Goal: Information Seeking & Learning: Learn about a topic

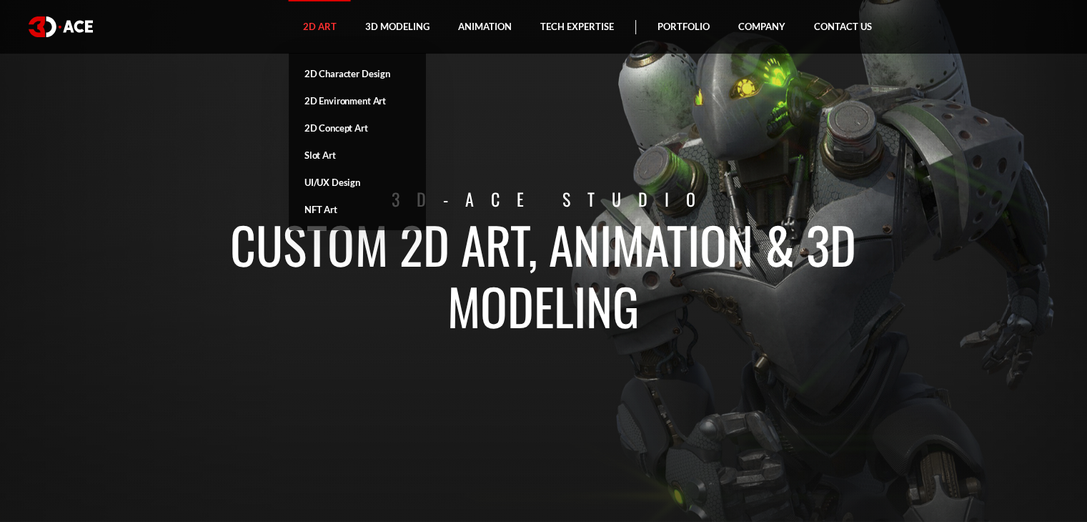
click at [316, 34] on link "2D Art" at bounding box center [320, 27] width 62 height 54
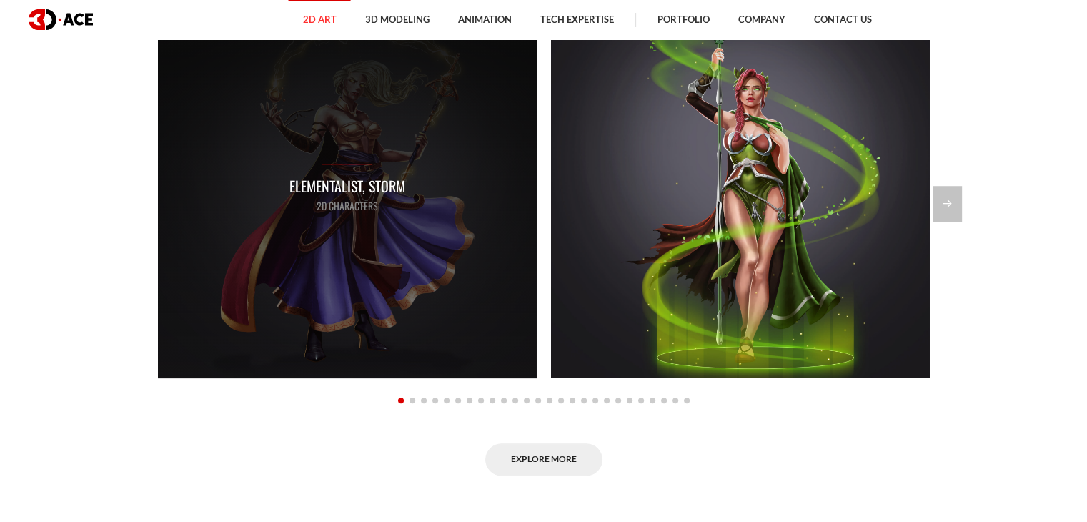
scroll to position [1144, 0]
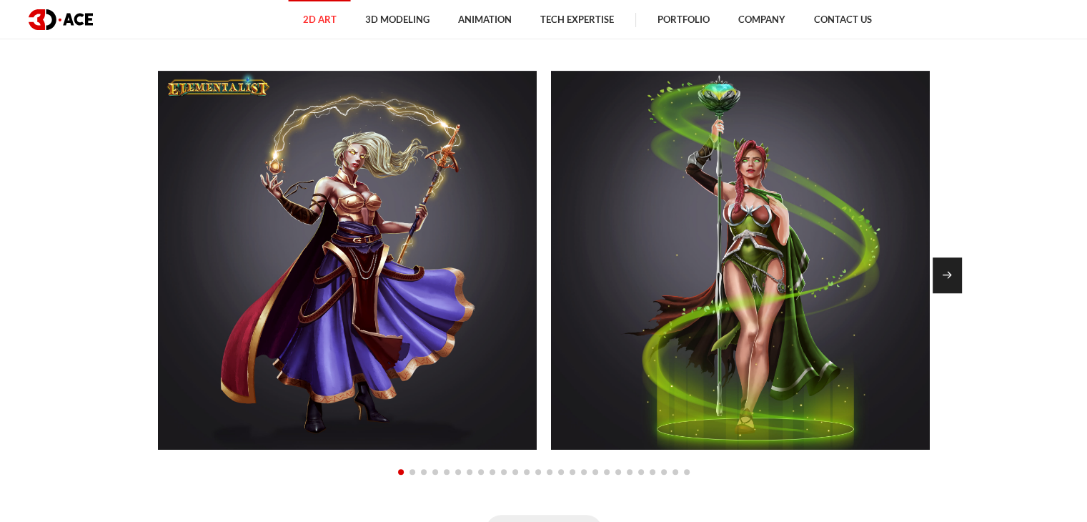
click at [942, 272] on div "Next slide" at bounding box center [947, 275] width 29 height 36
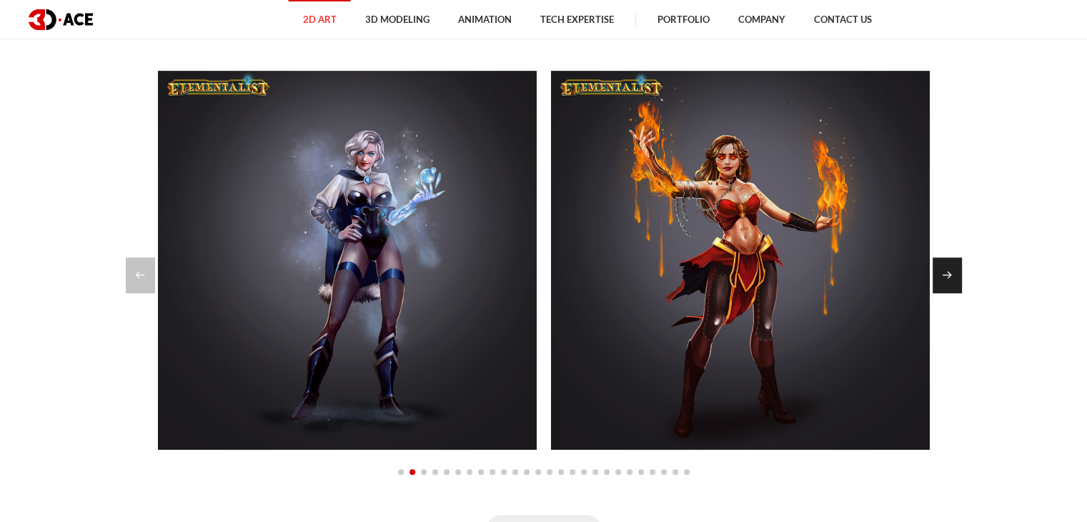
click at [942, 272] on div "Next slide" at bounding box center [947, 275] width 29 height 36
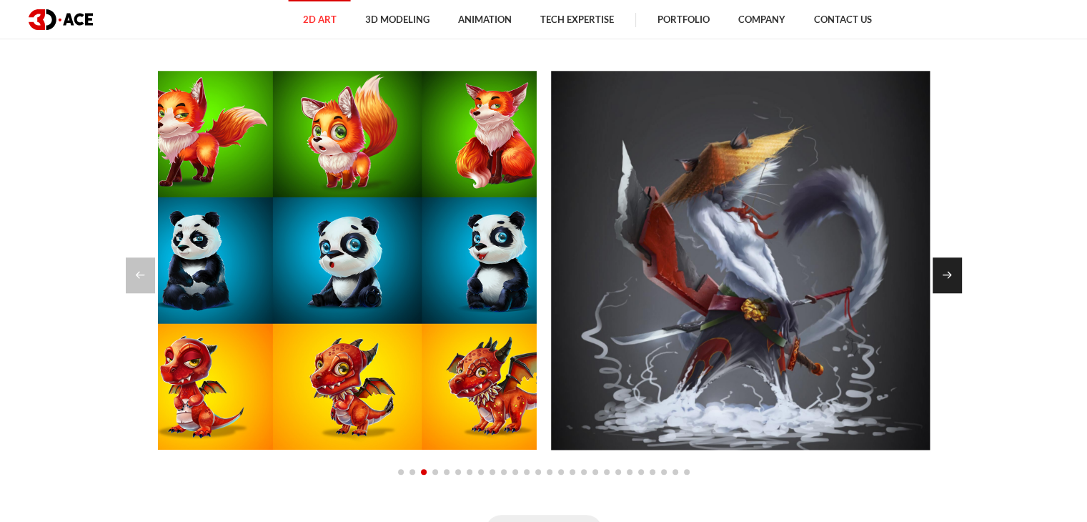
click at [942, 272] on div "Next slide" at bounding box center [947, 275] width 29 height 36
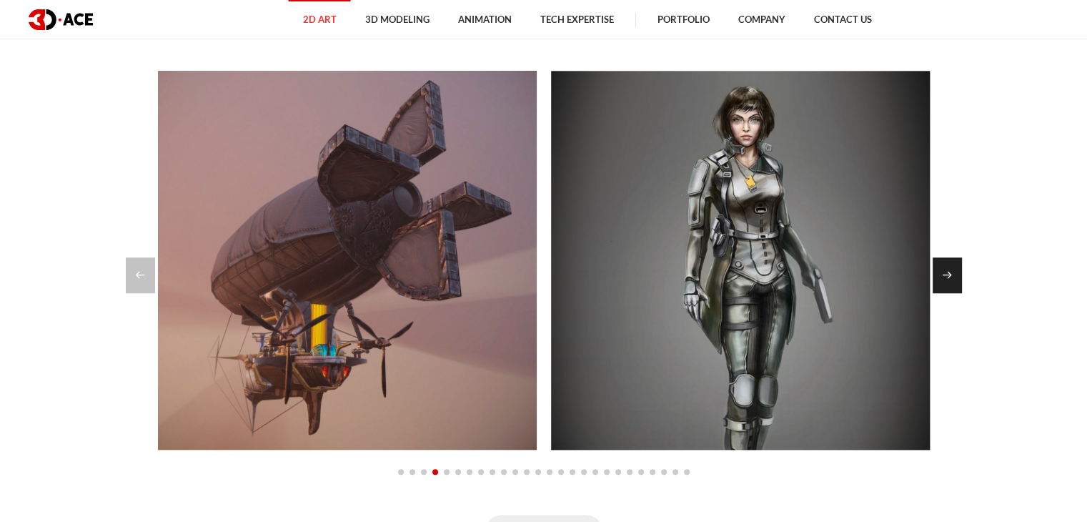
click at [942, 272] on div "Next slide" at bounding box center [947, 275] width 29 height 36
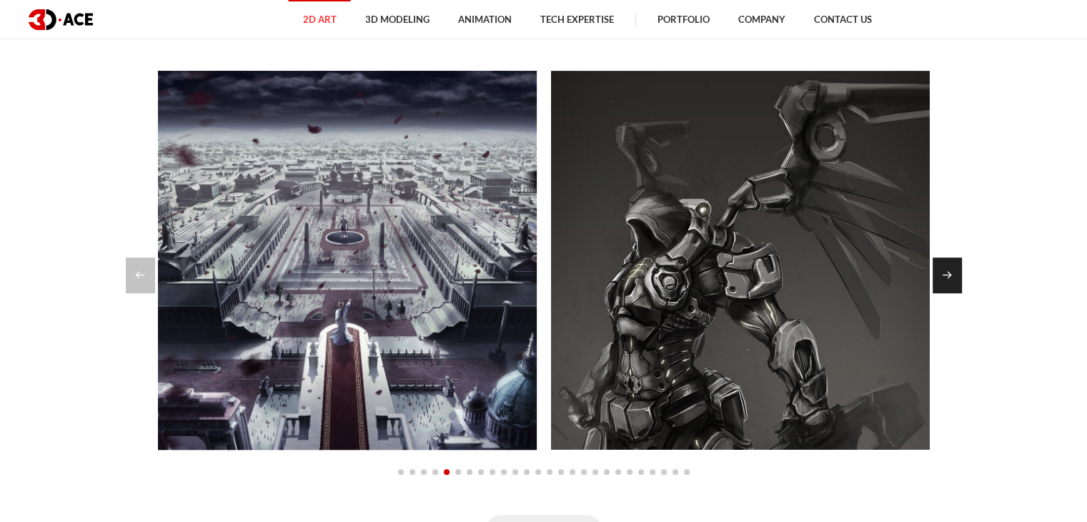
click at [942, 272] on div "Next slide" at bounding box center [947, 275] width 29 height 36
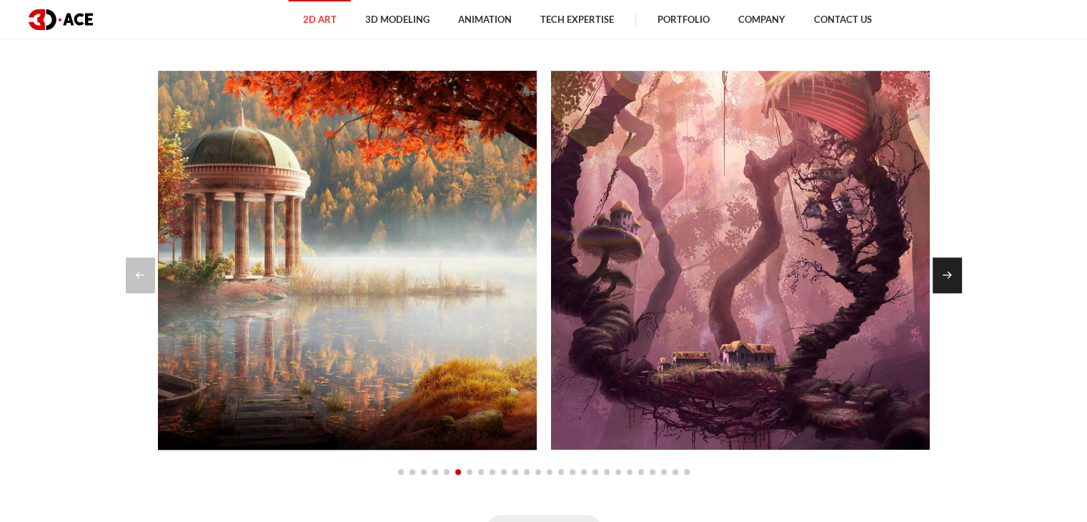
click at [942, 272] on div "Next slide" at bounding box center [947, 275] width 29 height 36
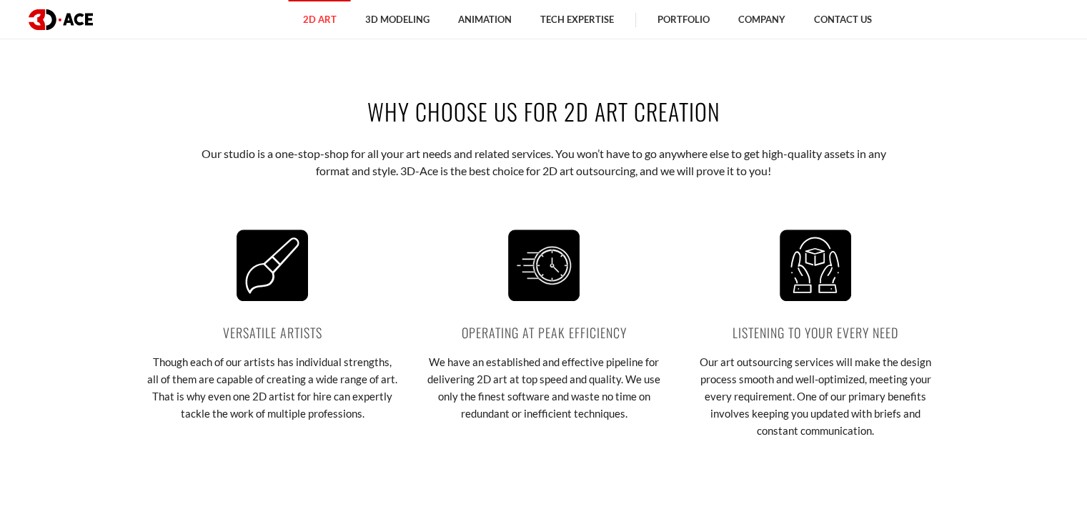
scroll to position [1716, 0]
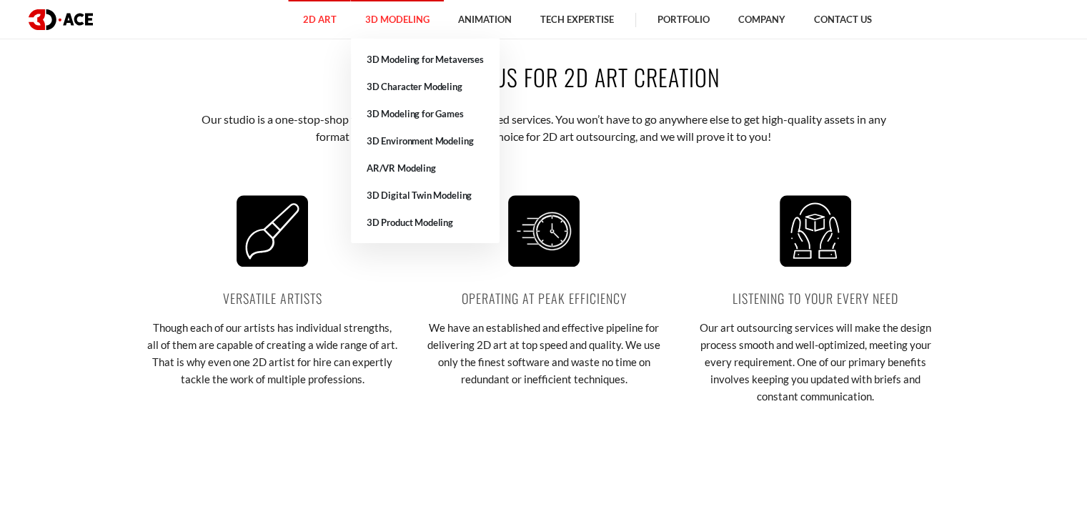
click at [420, 21] on link "3D Modeling" at bounding box center [397, 19] width 93 height 39
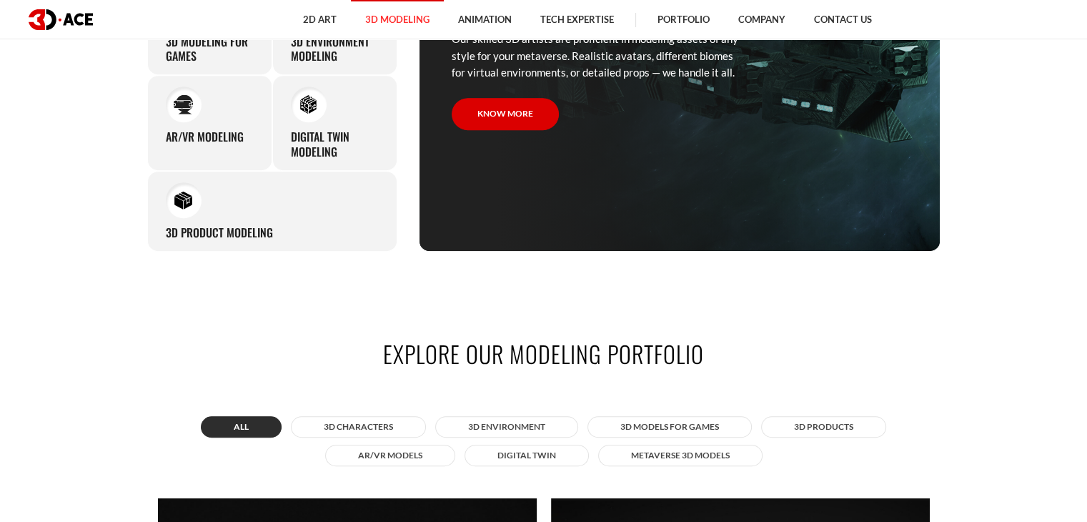
scroll to position [715, 0]
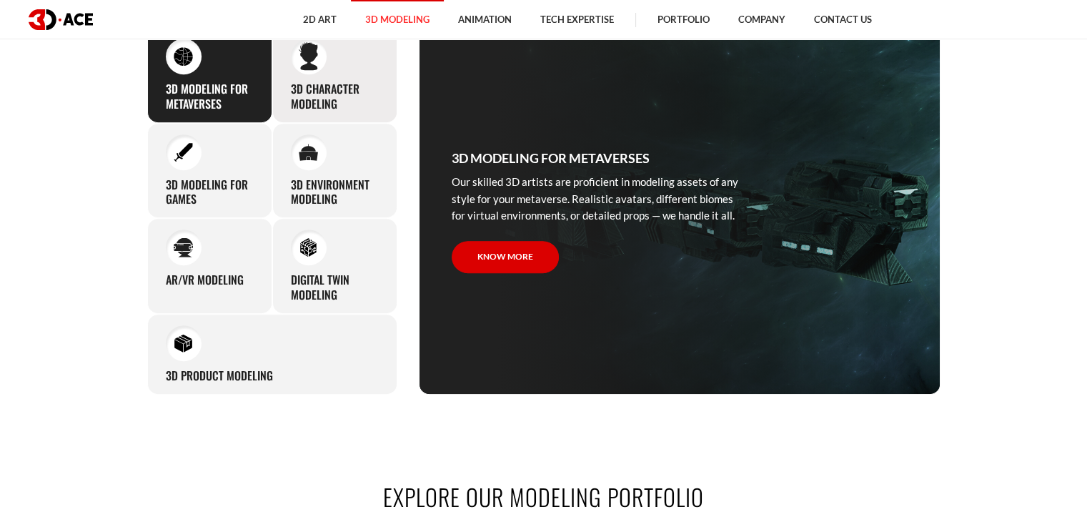
drag, startPoint x: 338, startPoint y: 104, endPoint x: 290, endPoint y: 92, distance: 49.4
click at [291, 92] on h3 "3D character modeling" at bounding box center [335, 97] width 88 height 30
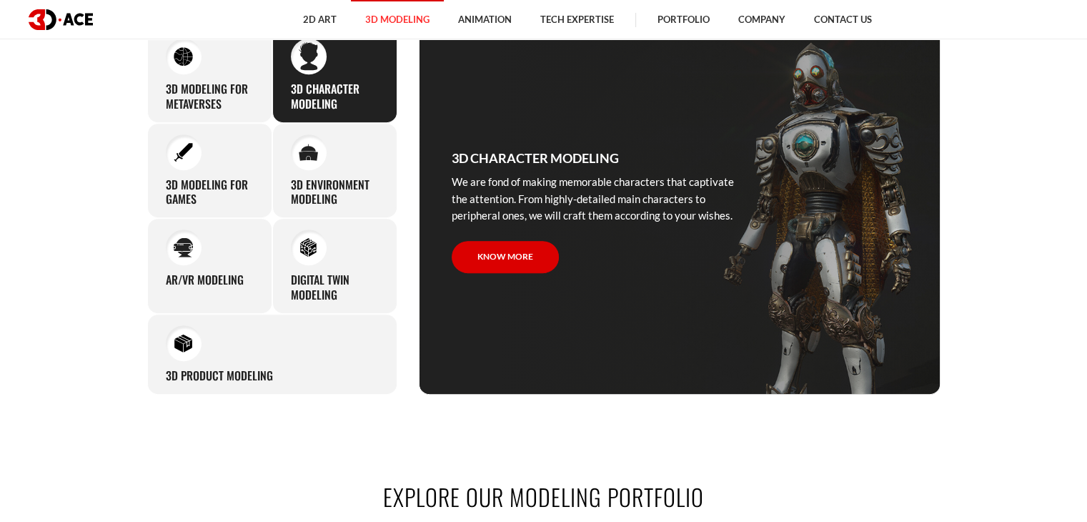
copy h3 "3D character modeling"
click at [197, 199] on h3 "3D modeling for games" at bounding box center [210, 192] width 88 height 30
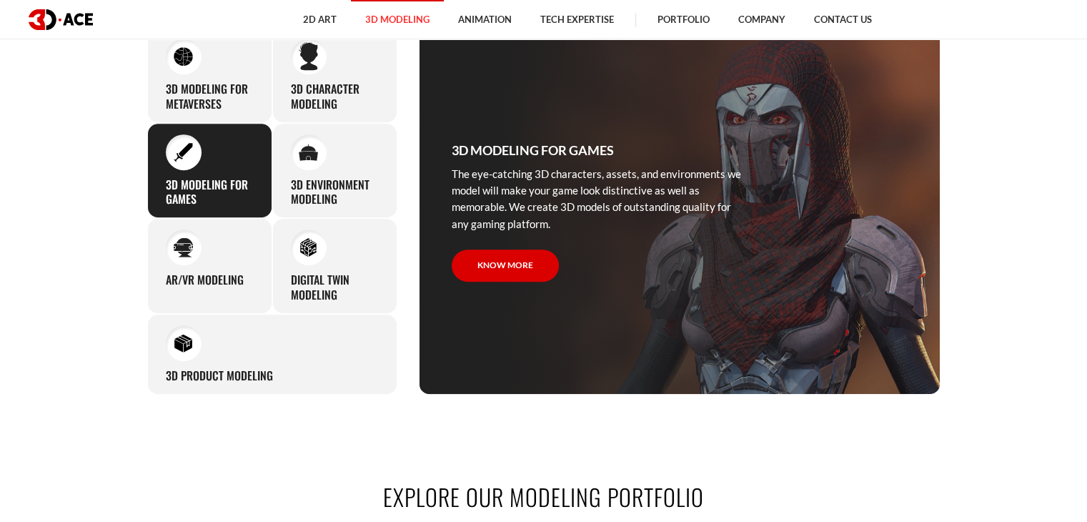
drag, startPoint x: 167, startPoint y: 182, endPoint x: 205, endPoint y: 201, distance: 42.9
click at [205, 201] on h3 "3D modeling for games" at bounding box center [210, 192] width 88 height 30
copy h3 "3D modeling for games"
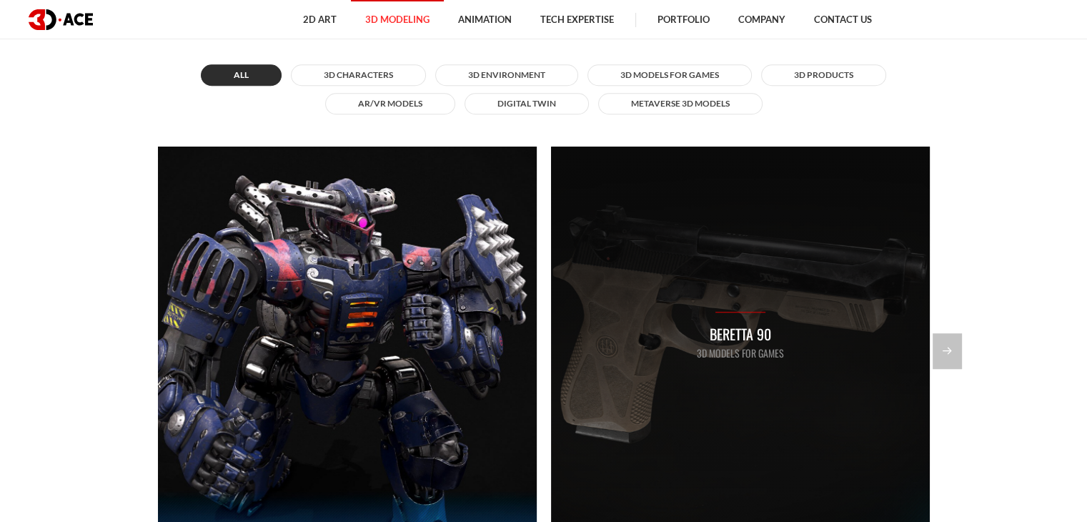
scroll to position [1287, 0]
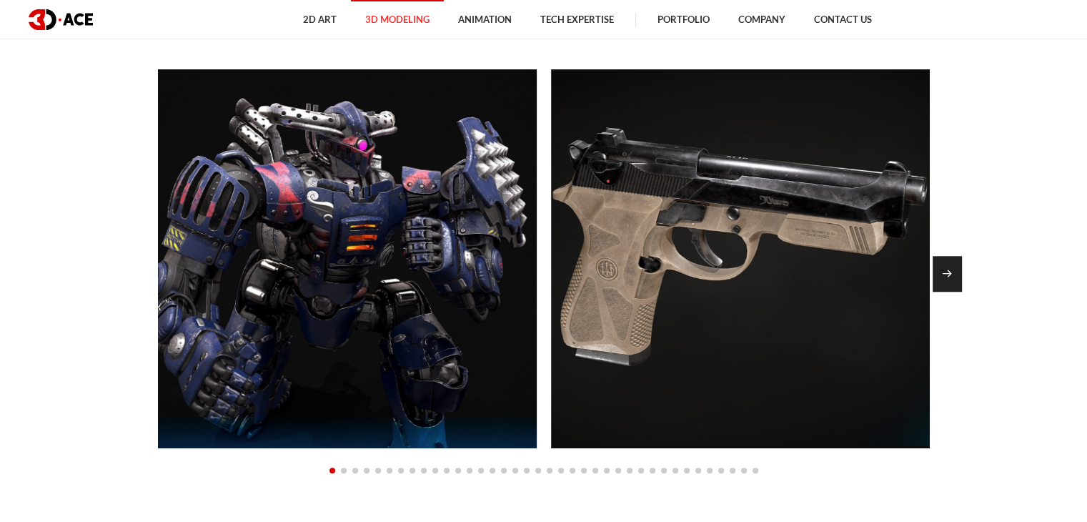
click at [949, 265] on div "Next slide" at bounding box center [947, 274] width 29 height 36
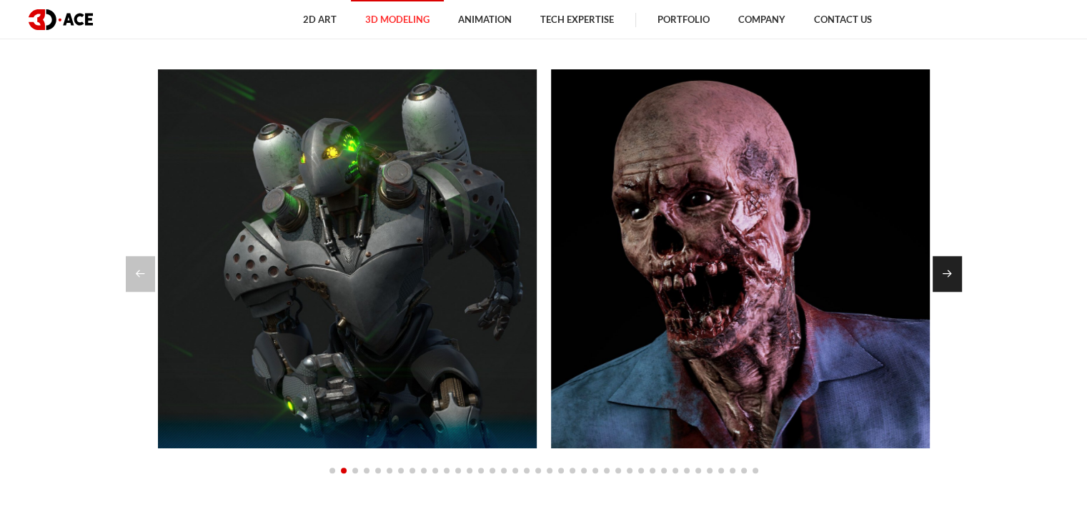
click at [949, 265] on div "Next slide" at bounding box center [947, 274] width 29 height 36
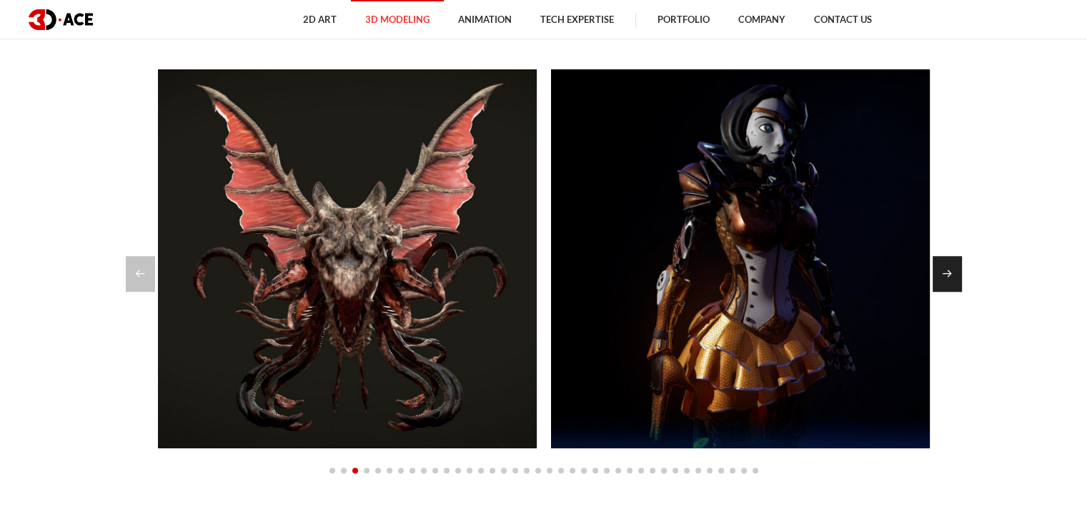
click at [949, 265] on div "Next slide" at bounding box center [947, 274] width 29 height 36
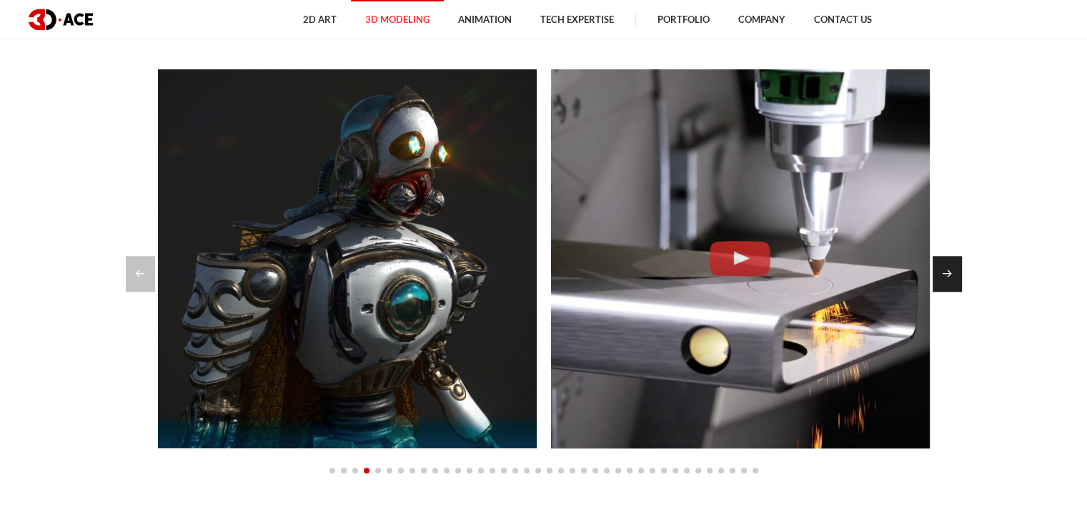
click at [948, 271] on div "Next slide" at bounding box center [947, 274] width 29 height 36
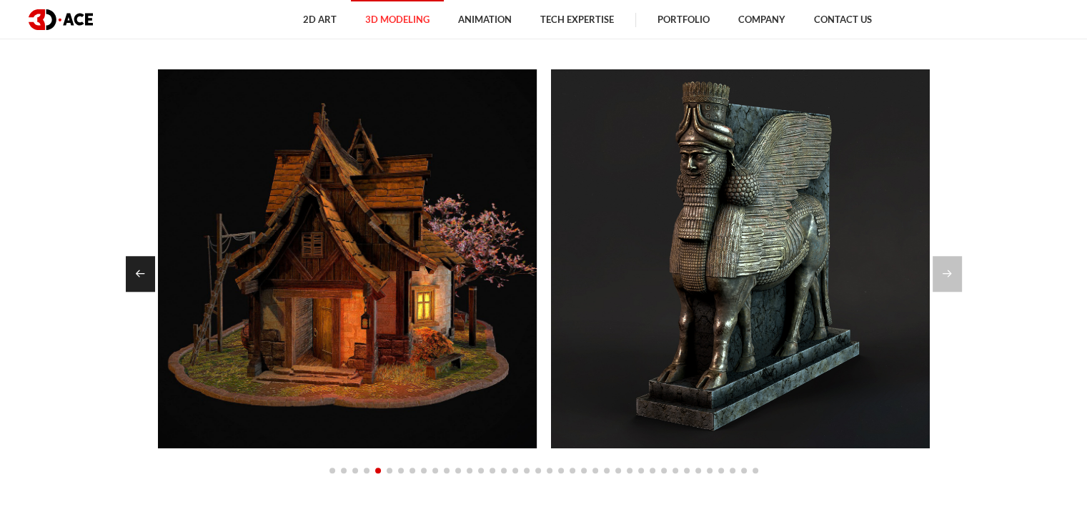
click at [153, 271] on div "Previous slide" at bounding box center [140, 274] width 29 height 36
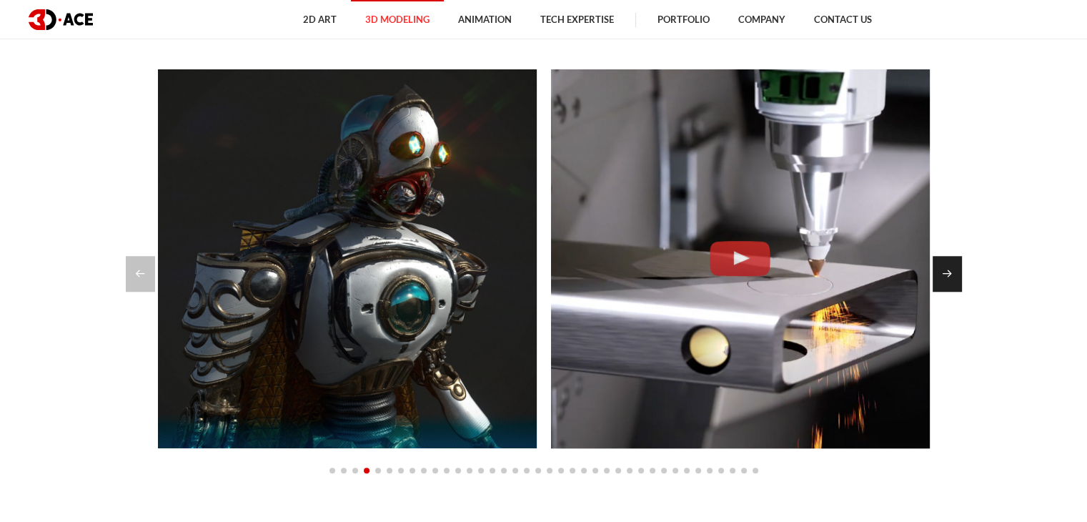
click at [946, 261] on div "Next slide" at bounding box center [947, 274] width 29 height 36
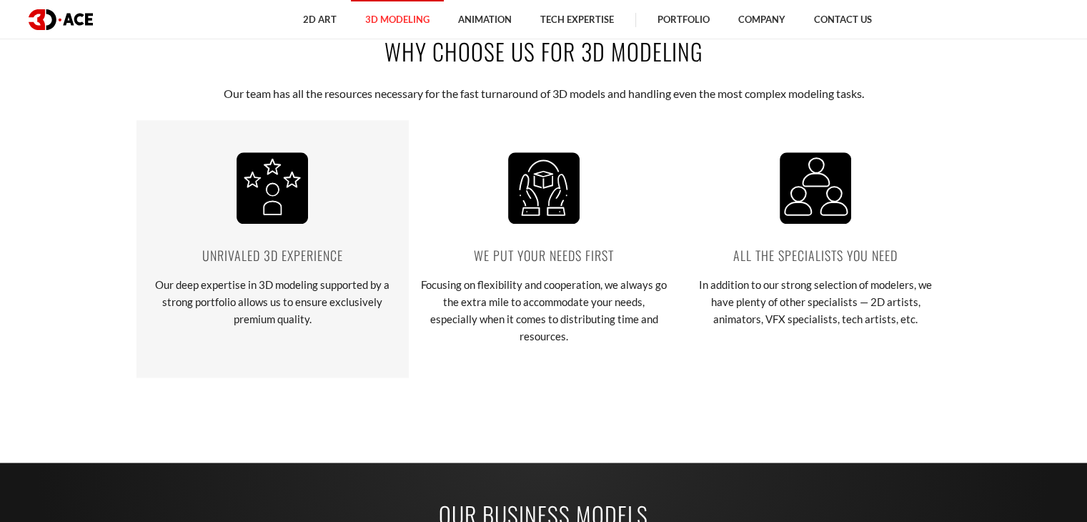
scroll to position [1859, 0]
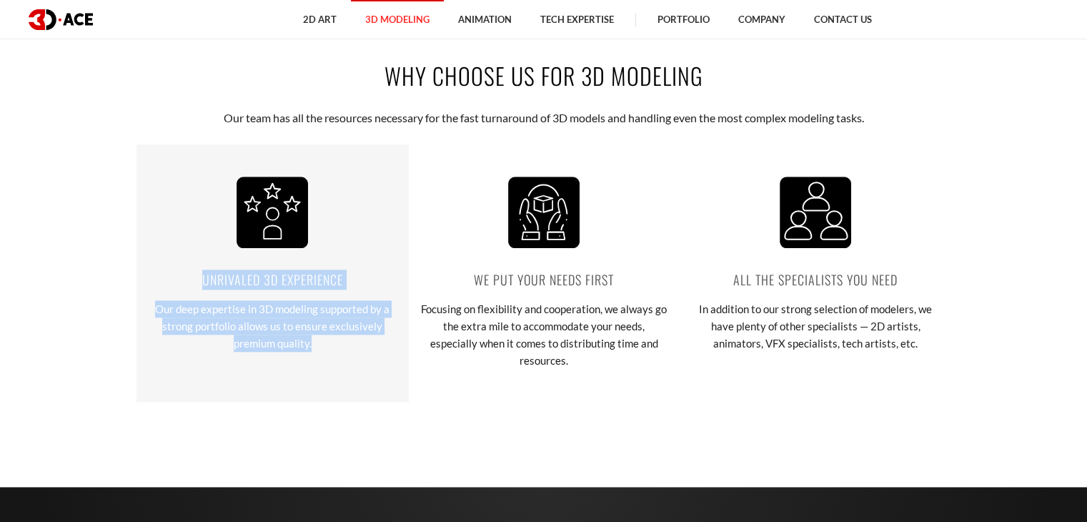
drag, startPoint x: 194, startPoint y: 267, endPoint x: 322, endPoint y: 354, distance: 154.5
click at [322, 354] on div "Unrivaled 3D experience Our deep expertise in 3D modeling supported by a strong…" at bounding box center [273, 272] width 272 height 257
copy div "Unrivaled 3D experience Our deep expertise in 3D modeling supported by a strong…"
click at [257, 300] on p "Our deep expertise in 3D modeling supported by a strong portfolio allows us to …" at bounding box center [272, 325] width 250 height 51
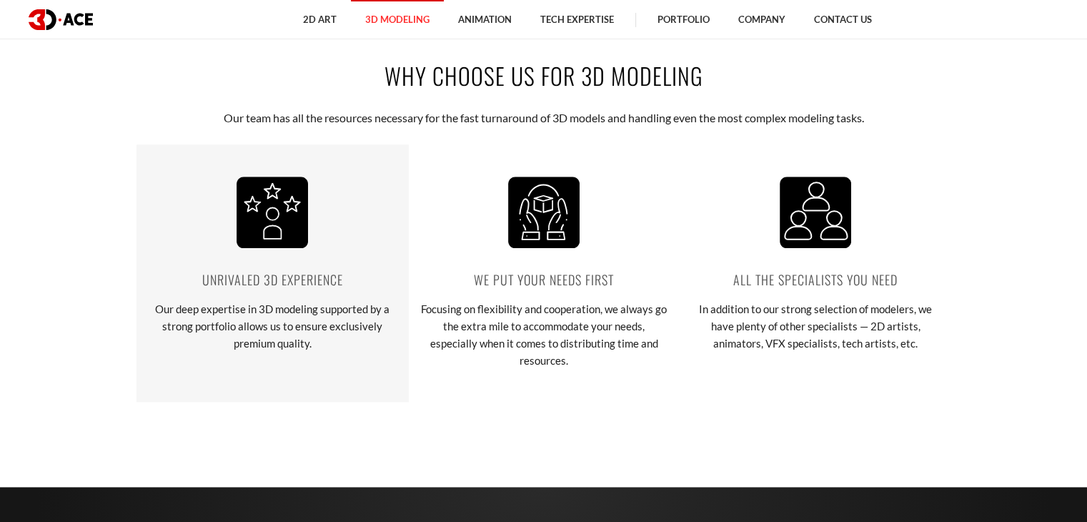
click at [349, 277] on p "Unrivaled 3D experience" at bounding box center [272, 280] width 250 height 20
drag, startPoint x: 192, startPoint y: 276, endPoint x: 354, endPoint y: 284, distance: 161.8
click at [354, 284] on p "Unrivaled 3D experience" at bounding box center [272, 280] width 250 height 20
copy p "Unrivaled 3D experience"
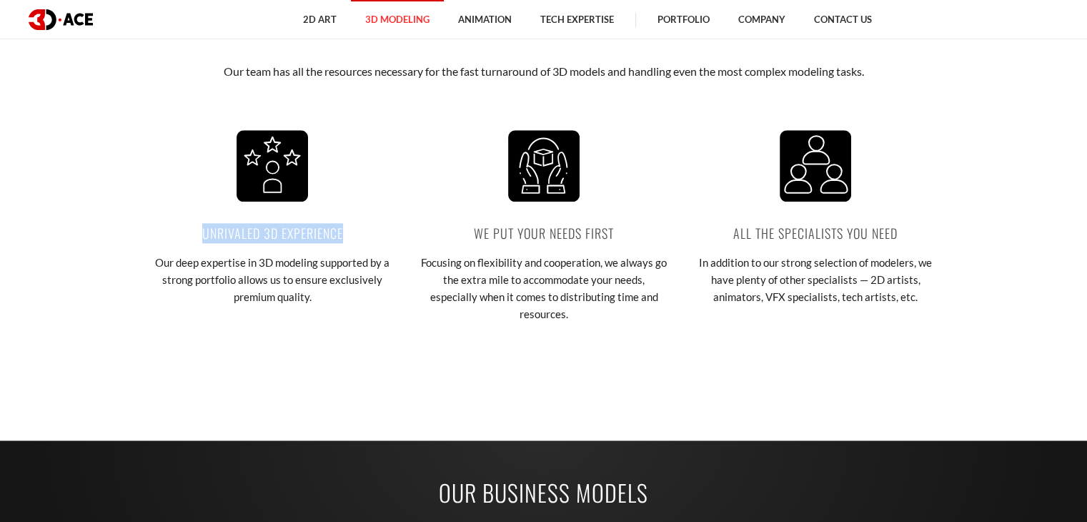
scroll to position [1930, 0]
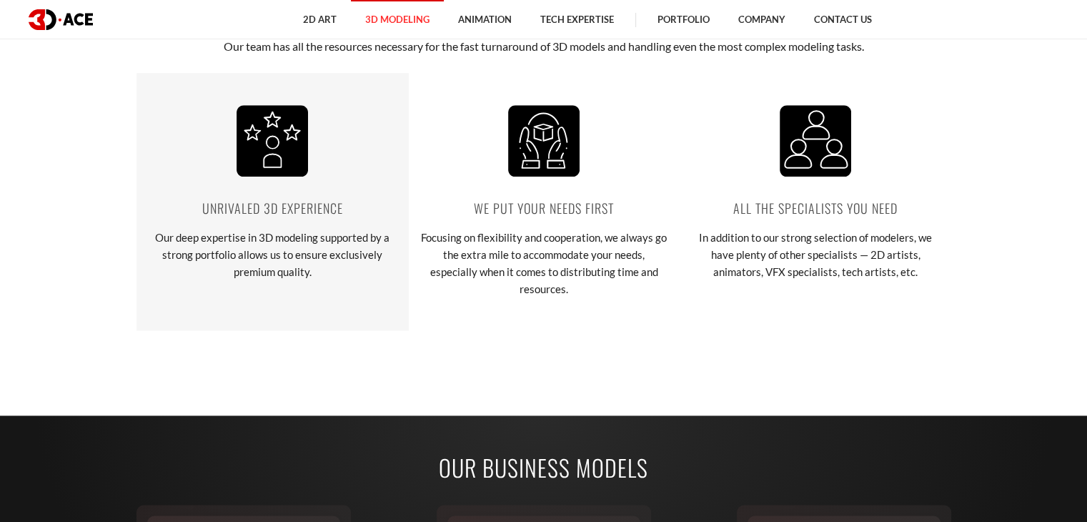
click at [290, 303] on div "Unrivaled 3D experience Our deep expertise in 3D modeling supported by a strong…" at bounding box center [273, 201] width 272 height 257
click at [308, 266] on p "Our deep expertise in 3D modeling supported by a strong portfolio allows us to …" at bounding box center [272, 254] width 250 height 51
click at [156, 233] on p "Our deep expertise in 3D modeling supported by a strong portfolio allows us to …" at bounding box center [272, 254] width 250 height 51
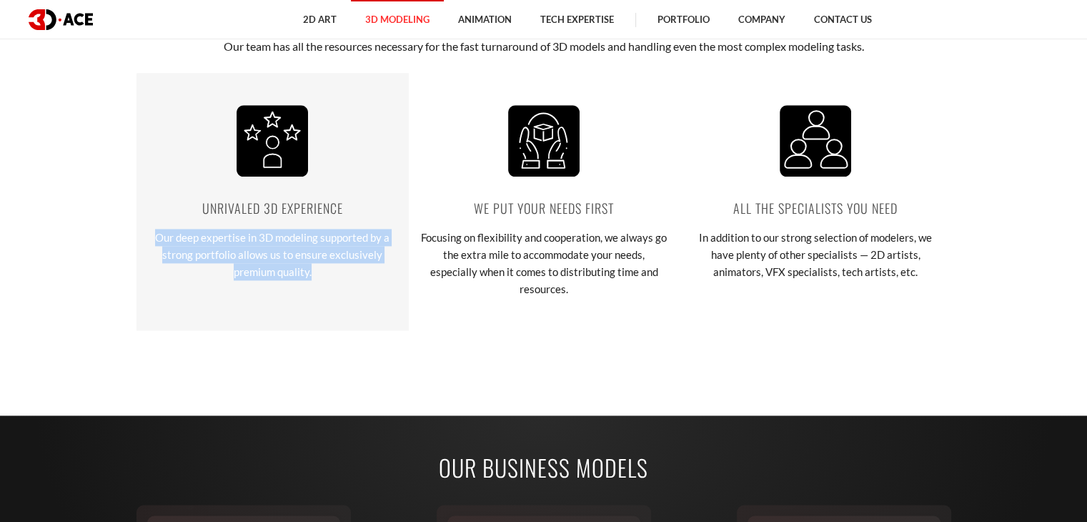
drag, startPoint x: 154, startPoint y: 232, endPoint x: 326, endPoint y: 293, distance: 182.3
click at [326, 293] on div "Unrivaled 3D experience Our deep expertise in 3D modeling supported by a strong…" at bounding box center [273, 201] width 272 height 257
copy p "Our deep expertise in 3D modeling supported by a strong portfolio allows us to …"
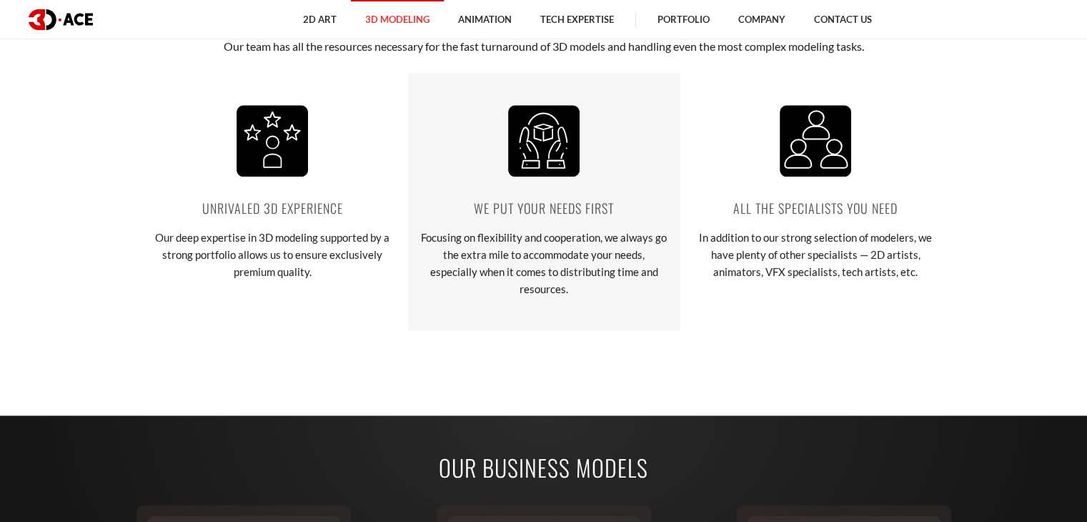
click at [478, 222] on div "We put your needs first Focusing on flexibility and cooperation, we always go t…" at bounding box center [544, 201] width 272 height 257
drag, startPoint x: 473, startPoint y: 205, endPoint x: 658, endPoint y: 207, distance: 185.9
click at [658, 207] on p "We put your needs first" at bounding box center [544, 208] width 250 height 20
copy p "We put your needs first"
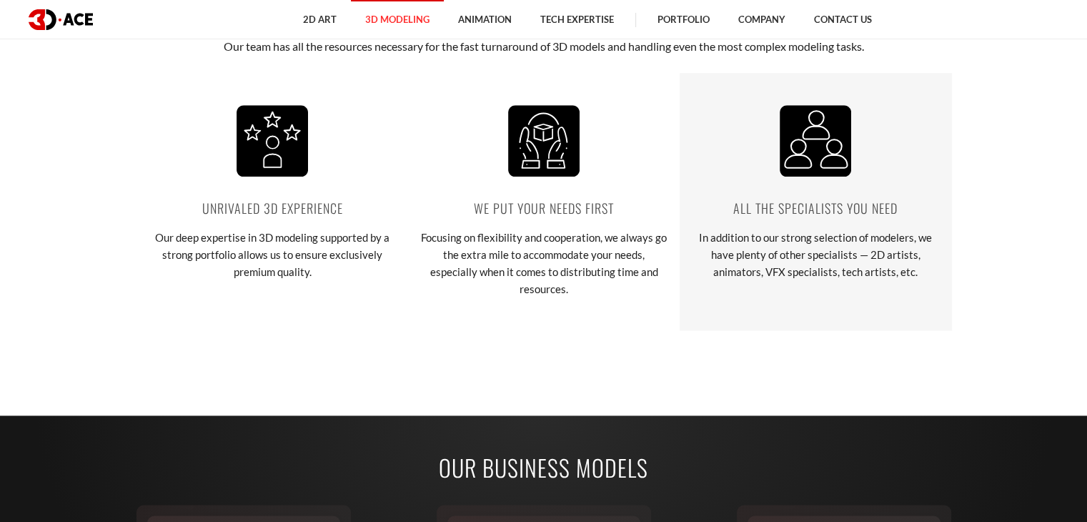
click at [761, 303] on div "All the specialists you need In addition to our strong selection of modelers, w…" at bounding box center [816, 201] width 272 height 257
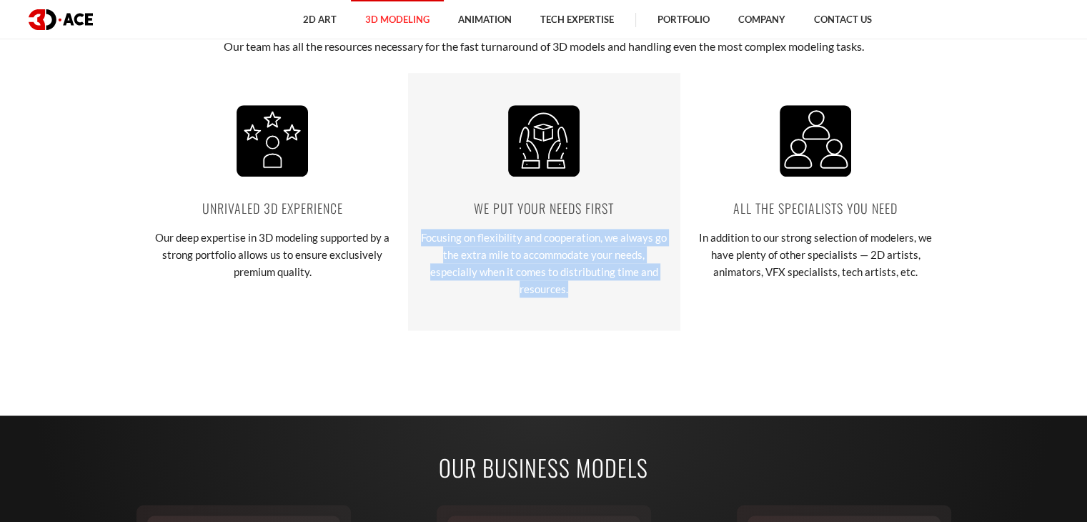
drag, startPoint x: 419, startPoint y: 233, endPoint x: 672, endPoint y: 288, distance: 259.0
click at [672, 288] on div "We put your needs first Focusing on flexibility and cooperation, we always go t…" at bounding box center [544, 201] width 272 height 257
copy p "Focusing on flexibility and cooperation, we always go the extra mile to accommo…"
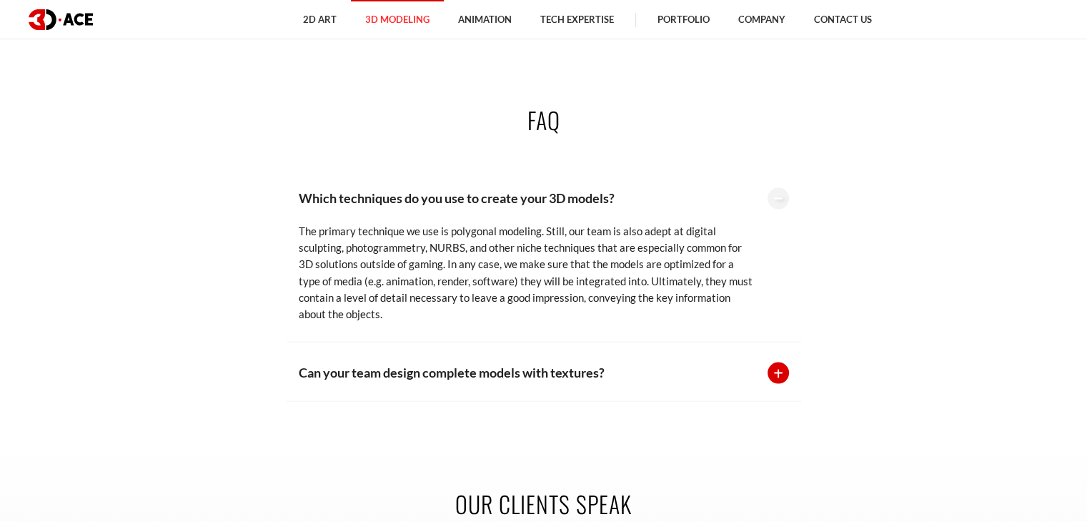
scroll to position [2645, 0]
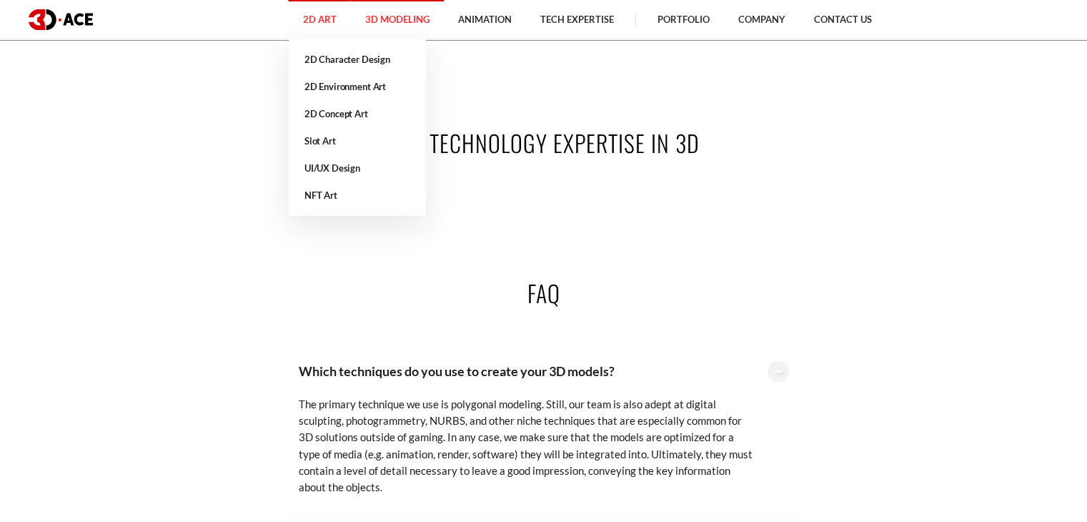
click at [320, 23] on link "2D Art" at bounding box center [320, 19] width 62 height 39
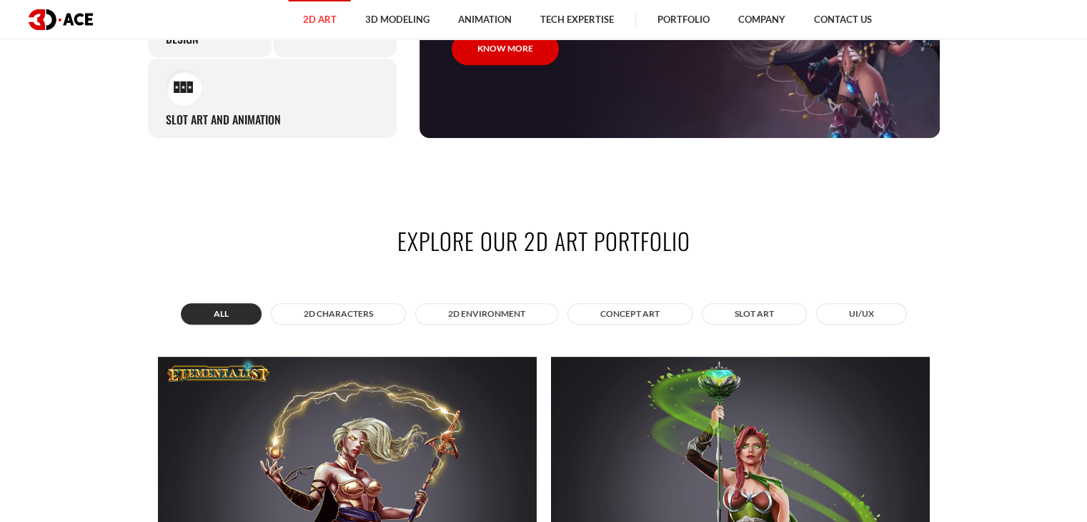
scroll to position [929, 0]
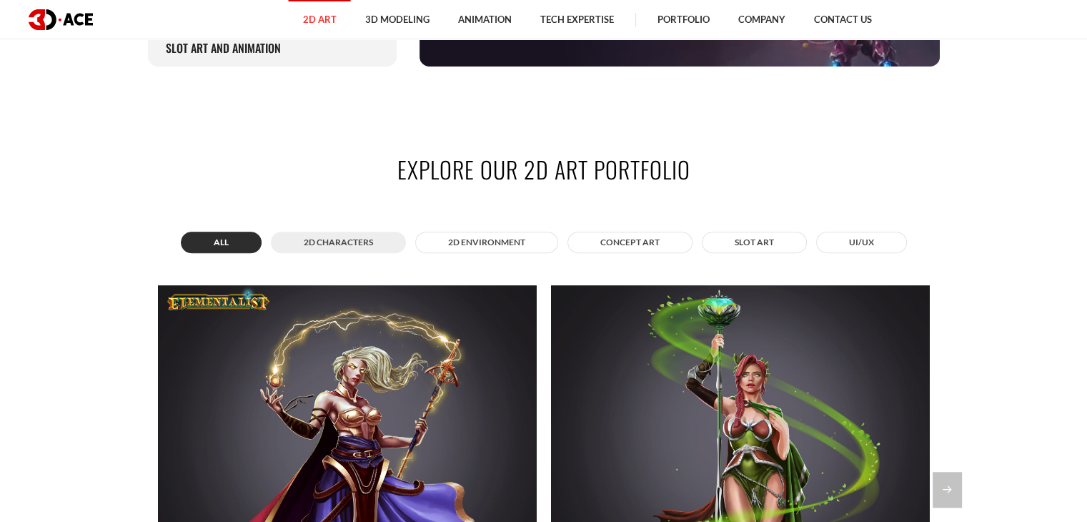
click at [369, 238] on button "2D Characters" at bounding box center [338, 242] width 135 height 21
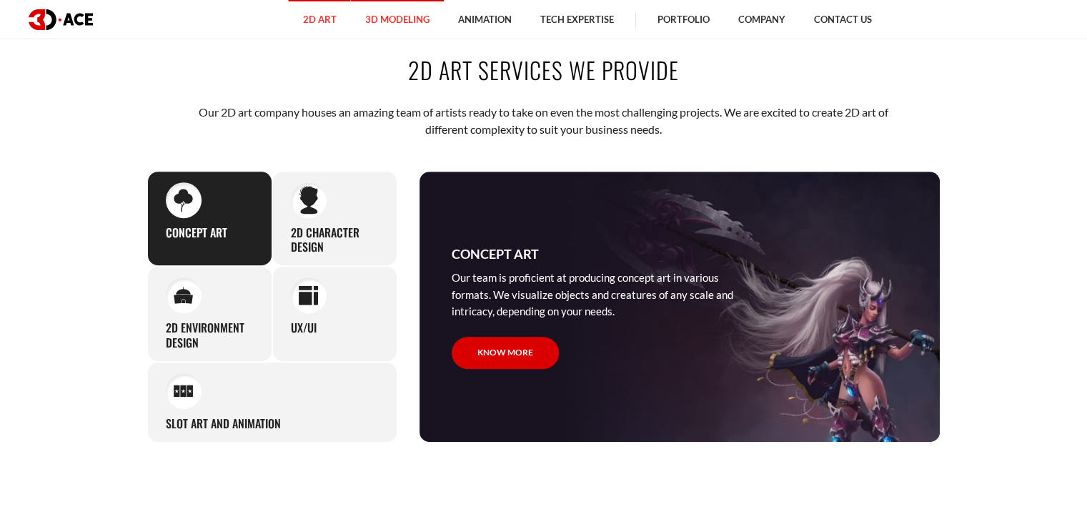
scroll to position [357, 0]
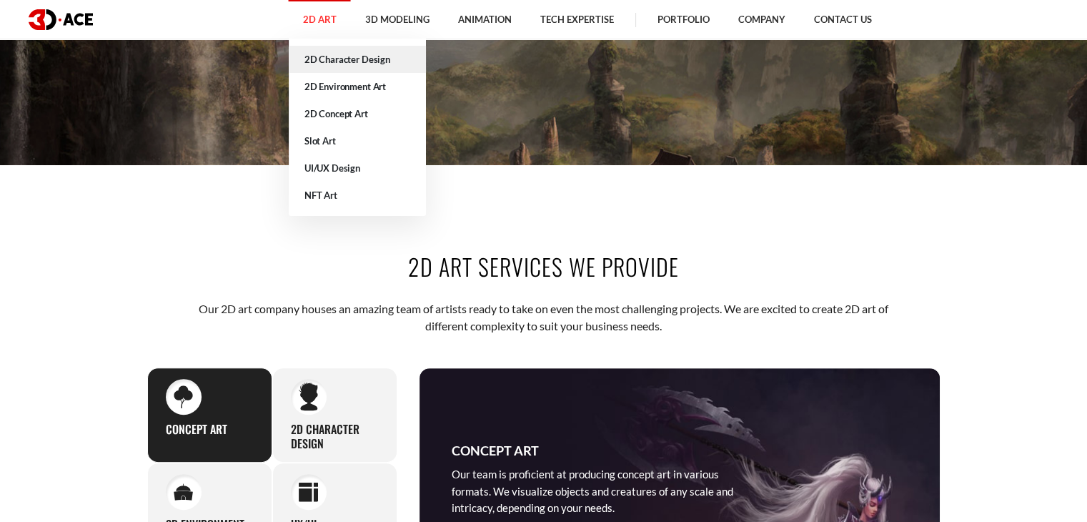
click at [339, 51] on link "2D Character Design" at bounding box center [357, 59] width 137 height 27
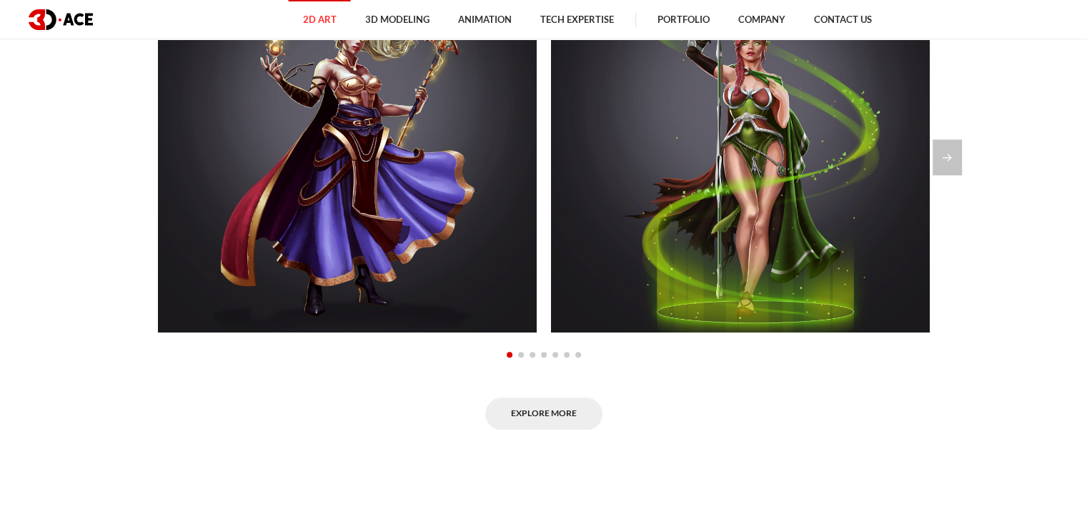
scroll to position [1072, 0]
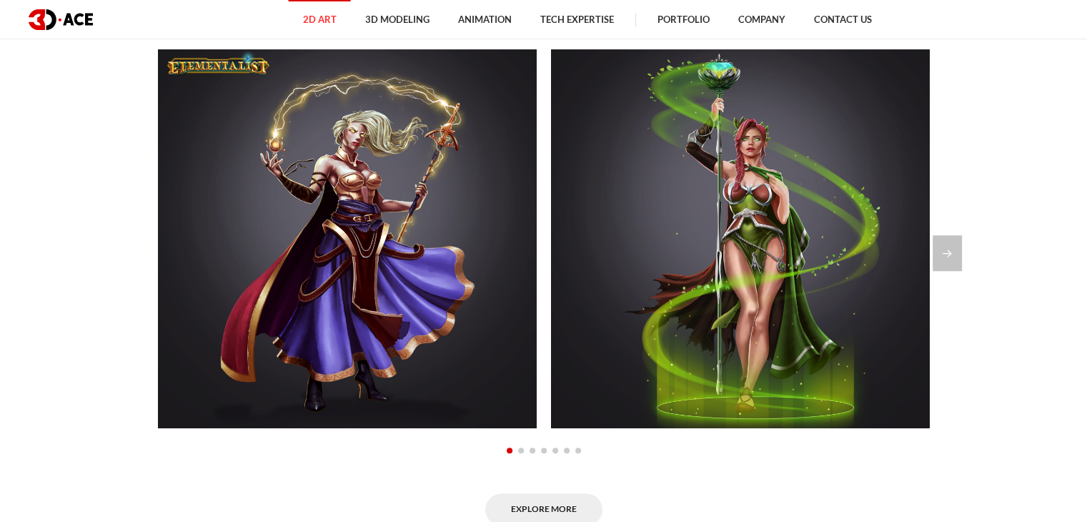
drag, startPoint x: 1012, startPoint y: 450, endPoint x: 1004, endPoint y: 394, distance: 57.1
click at [1012, 450] on section "Our Character Design Portfolio Elementalist, Storm Elementalist, Nature Element…" at bounding box center [543, 257] width 1087 height 623
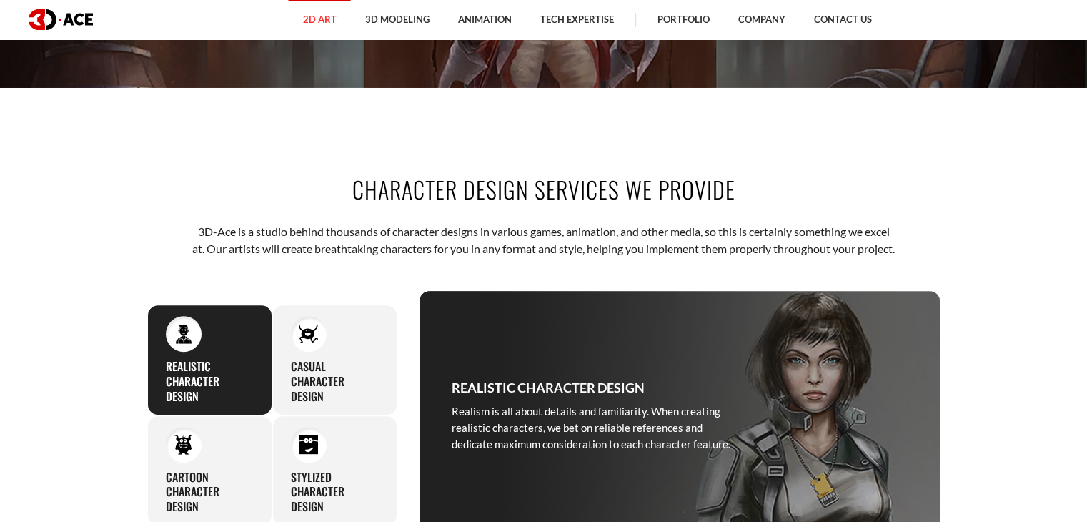
scroll to position [429, 0]
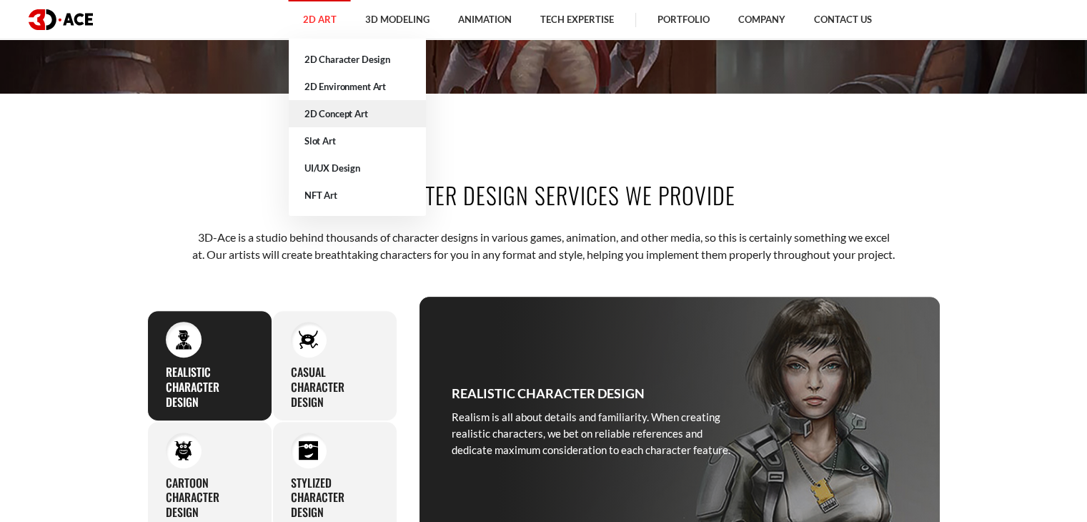
click at [345, 109] on link "2D Concept Art" at bounding box center [357, 113] width 137 height 27
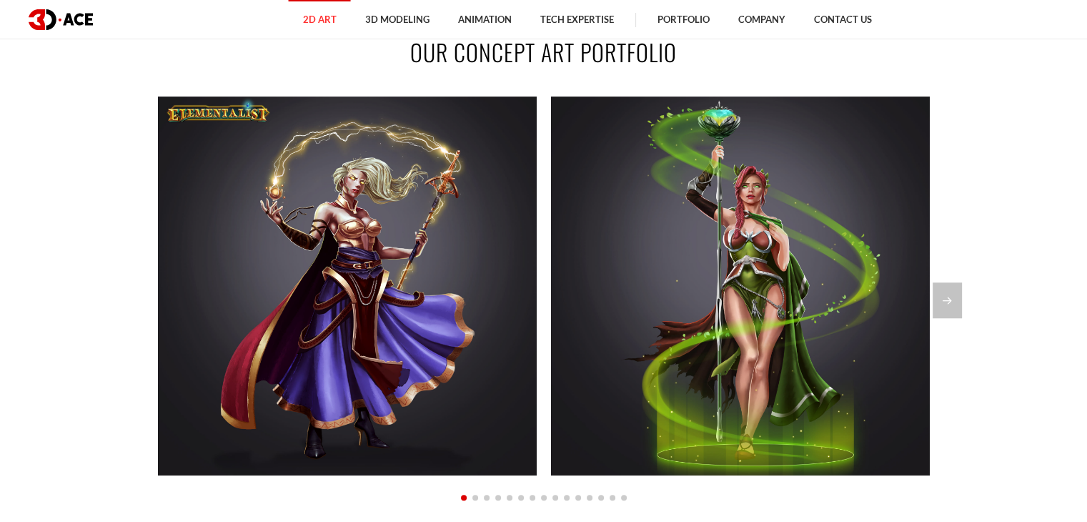
scroll to position [1001, 0]
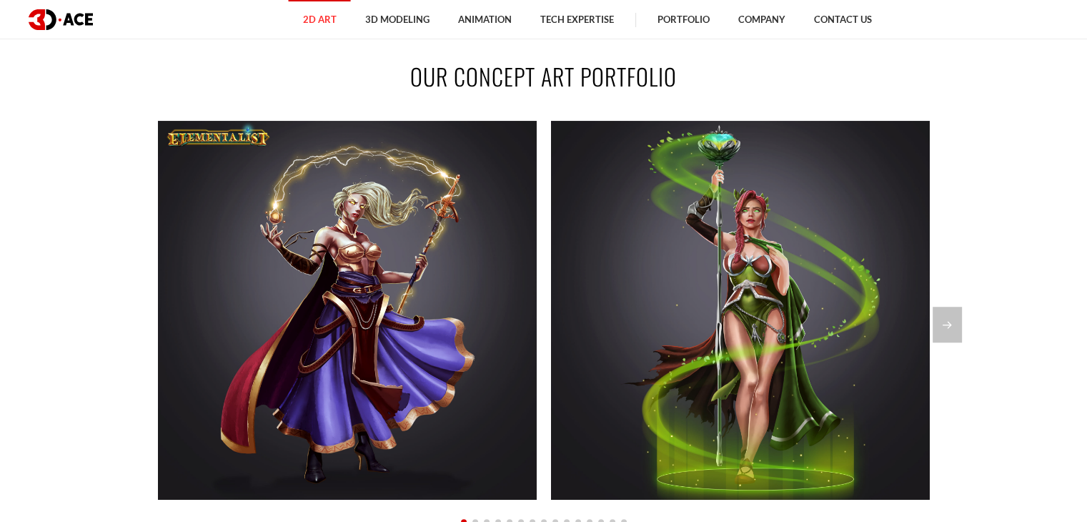
drag, startPoint x: 944, startPoint y: 323, endPoint x: 875, endPoint y: 311, distance: 69.7
click at [944, 324] on div "Next slide" at bounding box center [947, 325] width 29 height 36
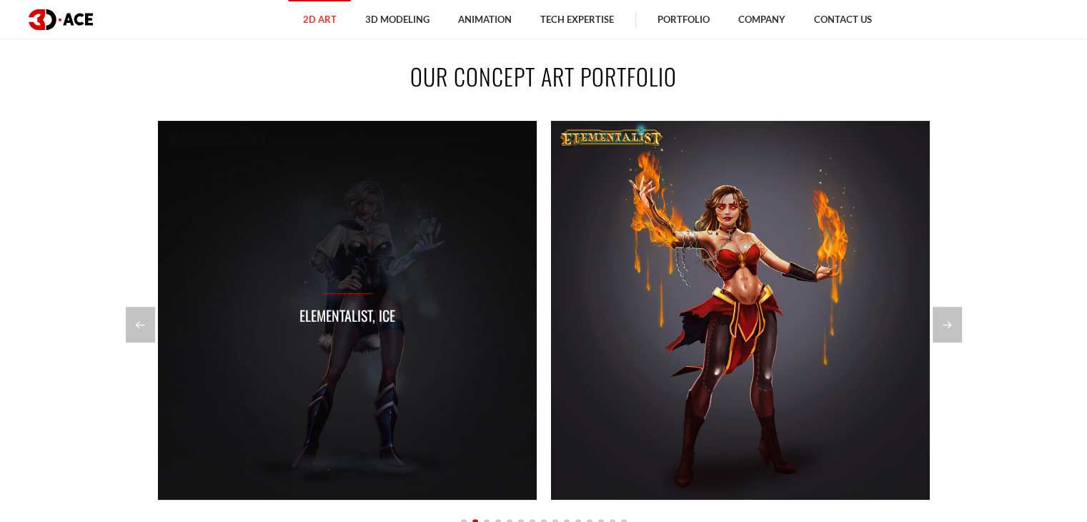
scroll to position [1072, 0]
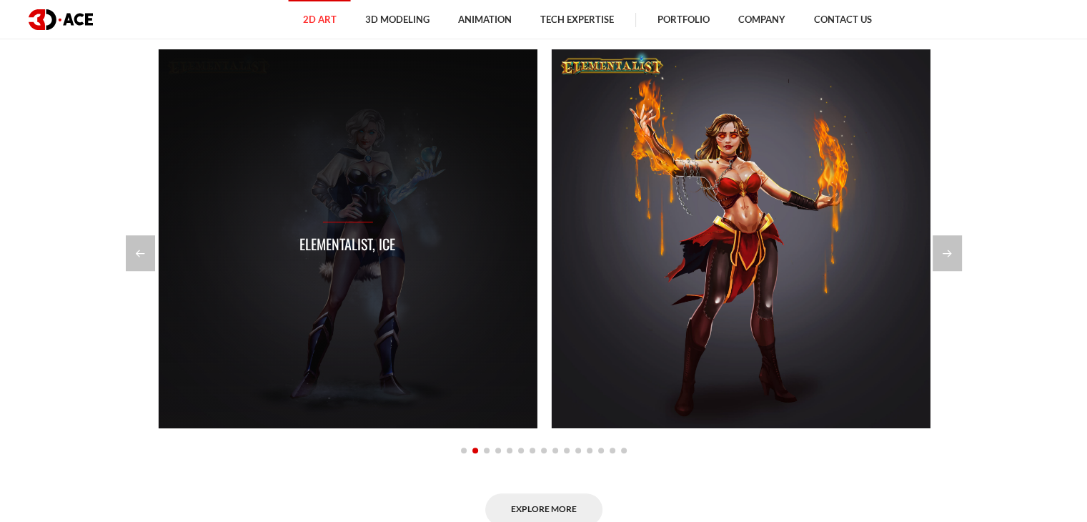
click at [405, 192] on div "Elementalist, Ice" at bounding box center [347, 238] width 379 height 379
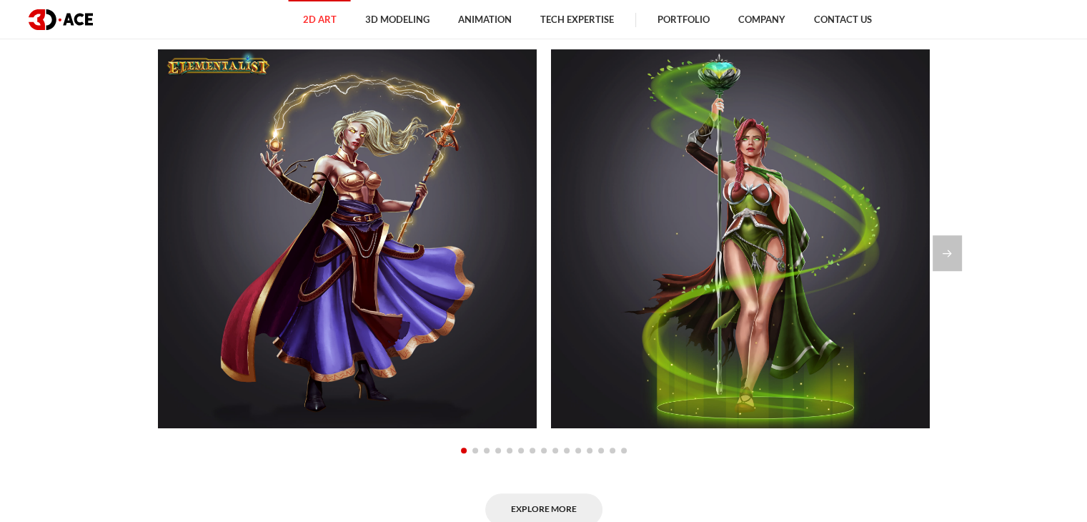
drag, startPoint x: 1037, startPoint y: 427, endPoint x: 1037, endPoint y: 418, distance: 9.3
click at [1037, 427] on section "Our Concept Art Portfolio Elementalist, Storm Elementalist, Nature Elementalist…" at bounding box center [543, 257] width 1087 height 623
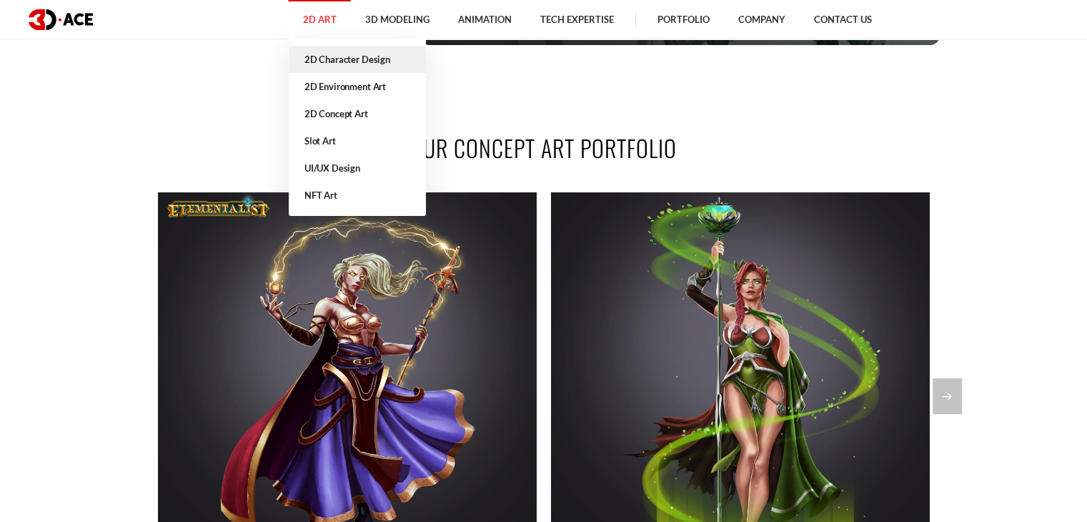
click at [347, 64] on link "2D Character Design" at bounding box center [357, 59] width 137 height 27
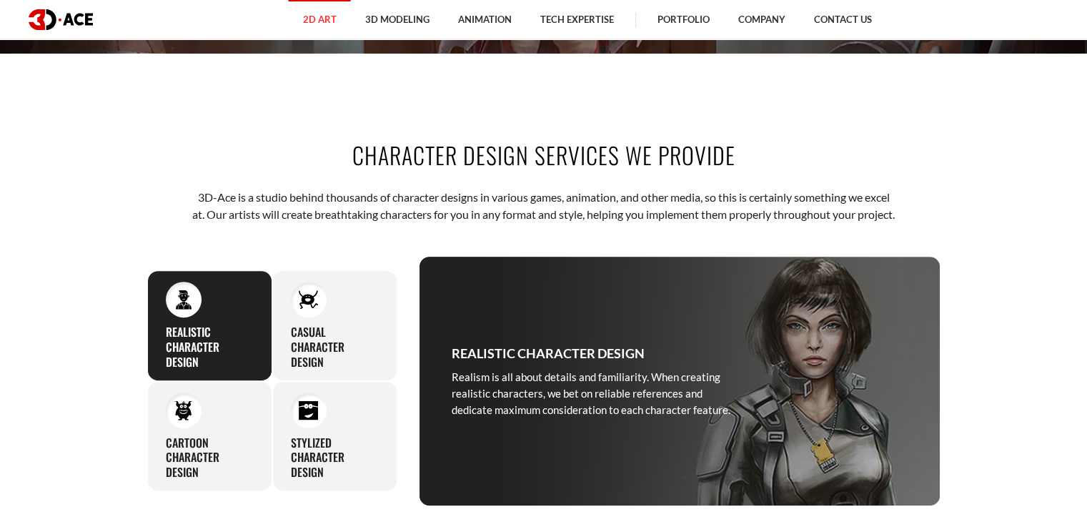
scroll to position [429, 0]
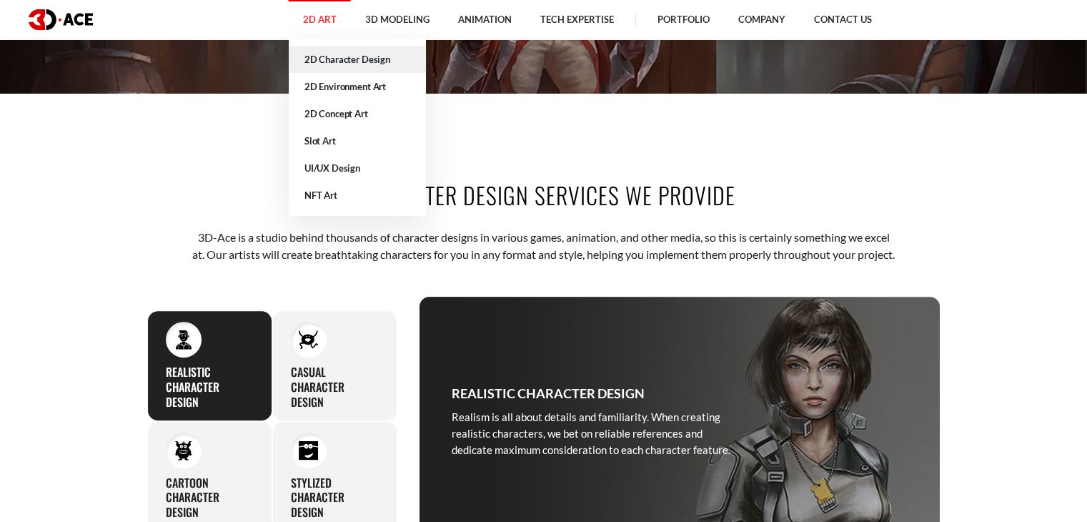
click at [345, 66] on link "2D Character Design" at bounding box center [357, 59] width 137 height 27
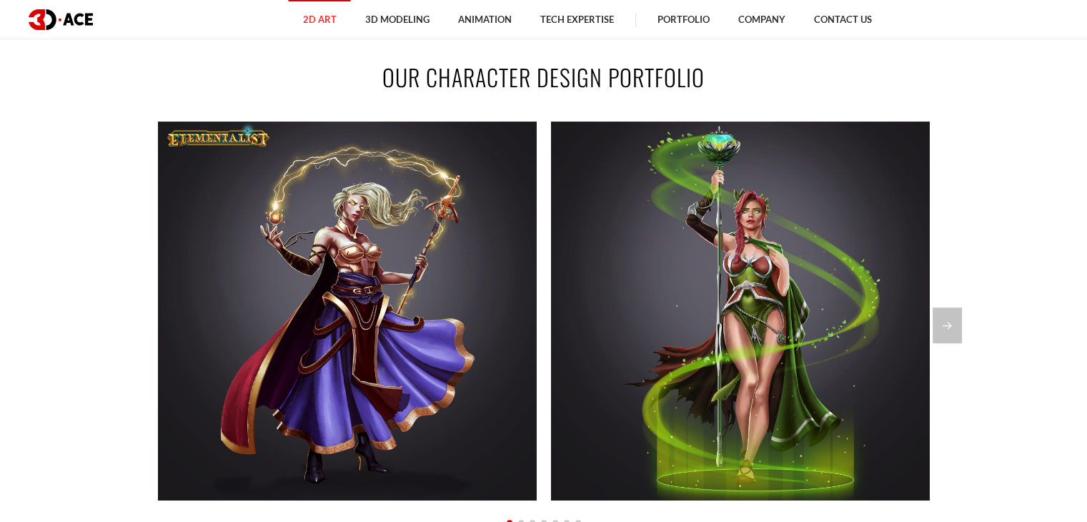
scroll to position [1001, 0]
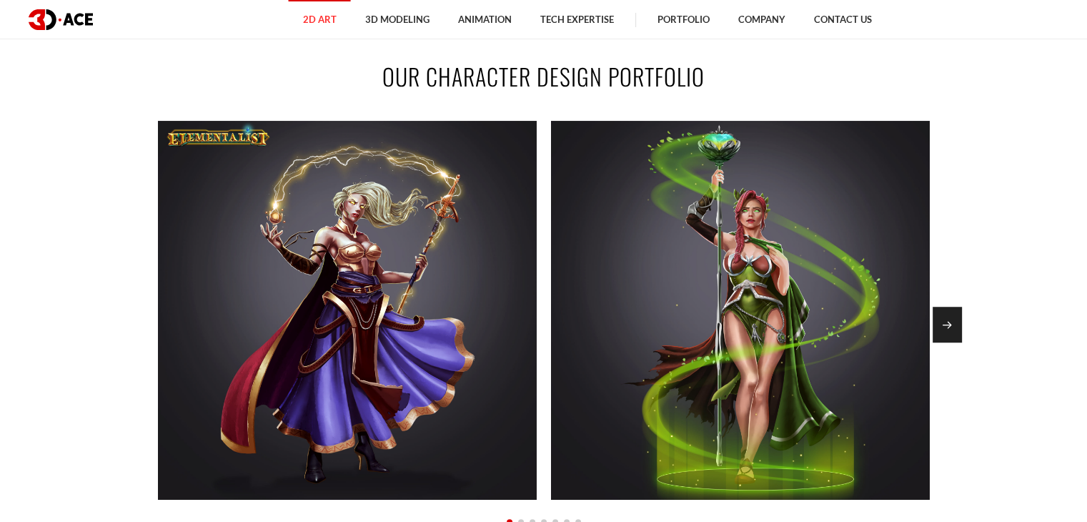
click at [949, 332] on div "Next slide" at bounding box center [947, 325] width 29 height 36
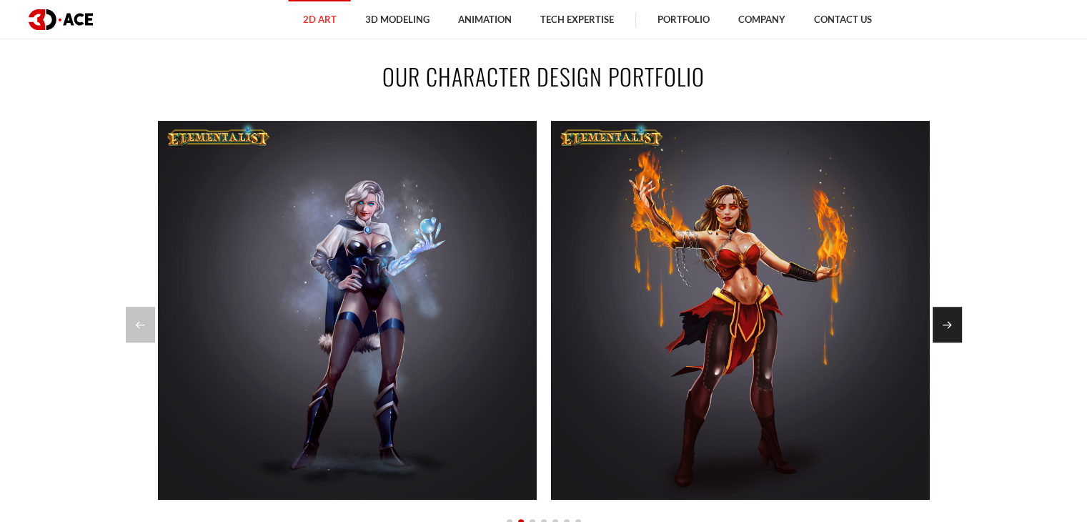
click at [949, 332] on div "Next slide" at bounding box center [947, 325] width 29 height 36
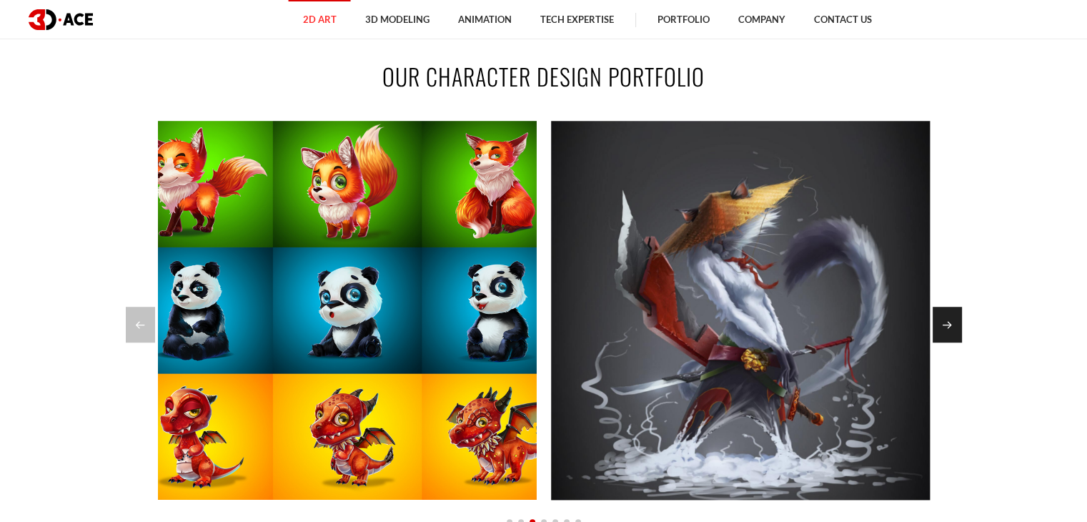
click at [949, 332] on div "Next slide" at bounding box center [947, 325] width 29 height 36
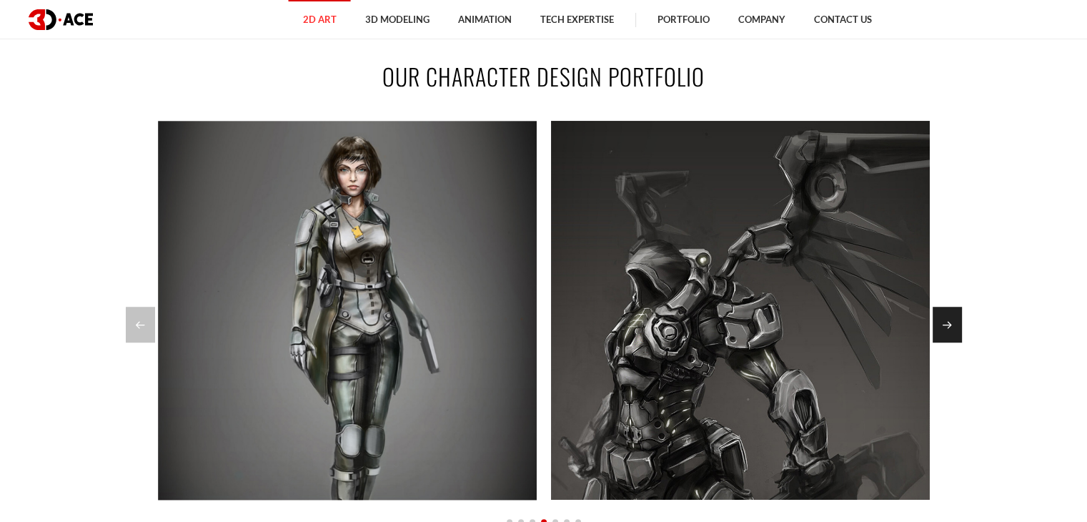
click at [949, 332] on div "Next slide" at bounding box center [947, 325] width 29 height 36
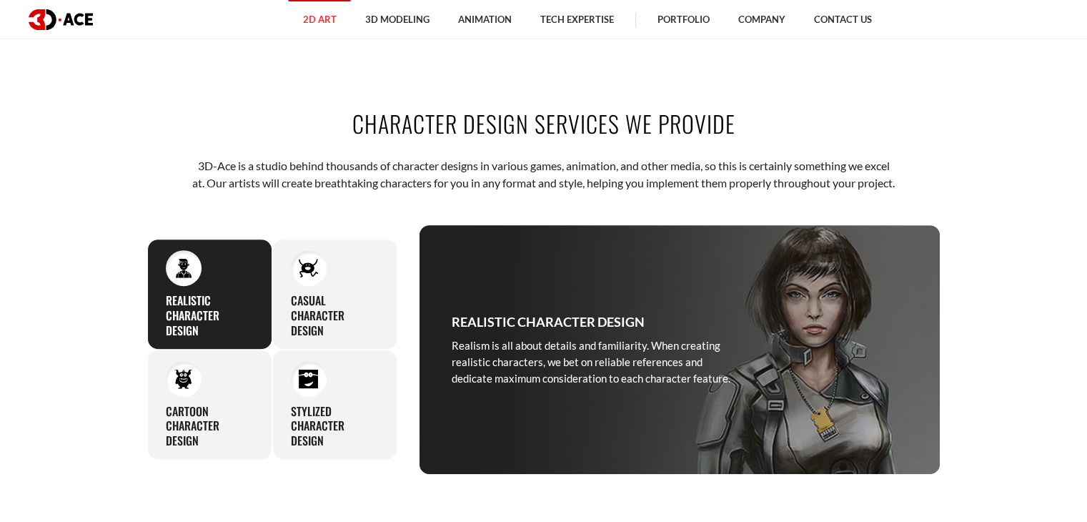
scroll to position [572, 0]
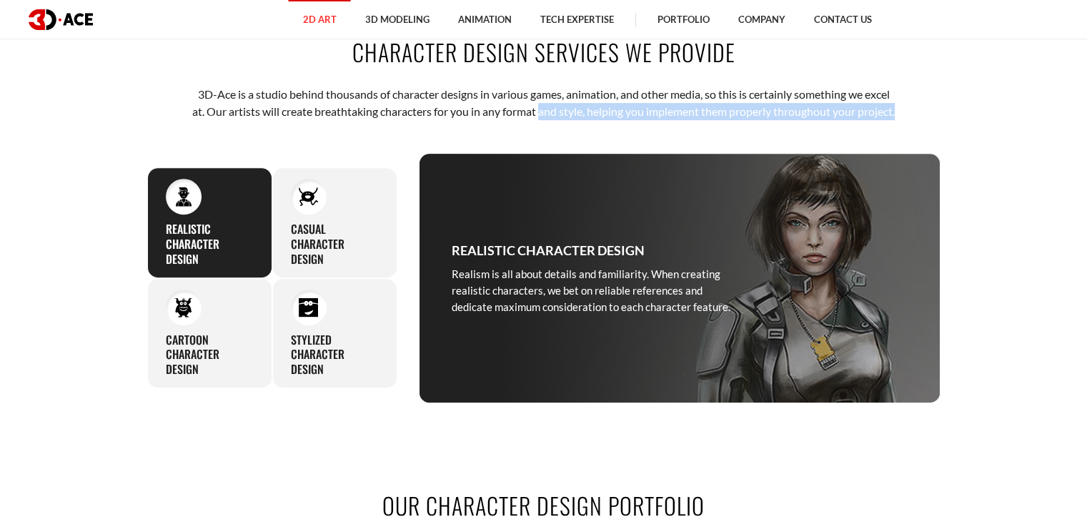
drag, startPoint x: 561, startPoint y: 112, endPoint x: 568, endPoint y: 133, distance: 21.9
click at [568, 121] on p "3D-Ace is a studio behind thousands of character designs in various games, anim…" at bounding box center [544, 103] width 704 height 35
copy p "and style, helping you implement them properly throughout your project."
